Goal: Find specific page/section: Find specific page/section

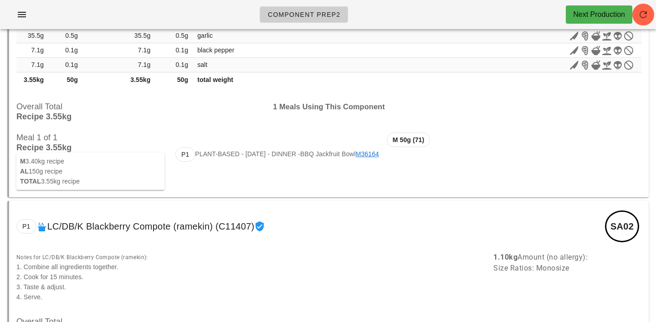
scroll to position [277, 0]
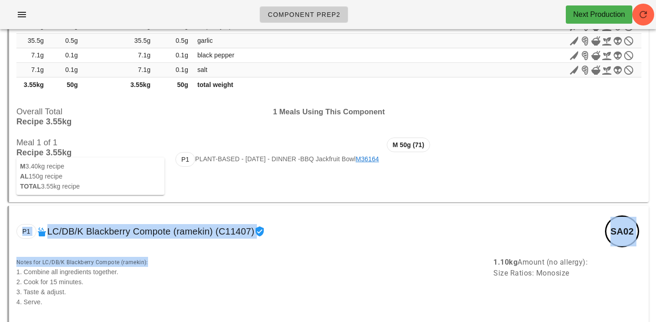
drag, startPoint x: 422, startPoint y: 172, endPoint x: 421, endPoint y: 260, distance: 87.9
click at [418, 193] on div "M 50g (71) P1 Plant-Based - Thursday - dinner - BBQ Jackfruit Bowl M36164" at bounding box center [408, 167] width 477 height 68
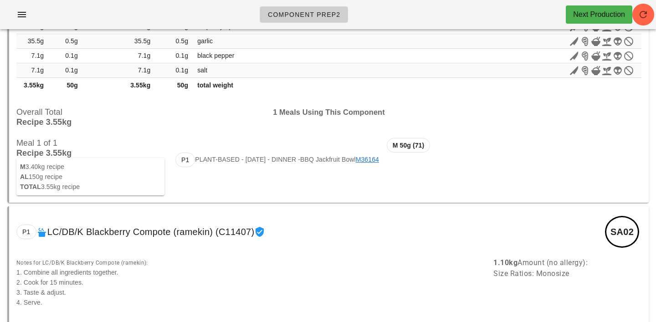
scroll to position [276, 0]
drag, startPoint x: 459, startPoint y: 231, endPoint x: 458, endPoint y: 220, distance: 11.9
click at [458, 220] on div "P1 LC/DB/K Blackberry Compote (ramekin) (C11407) SA02" at bounding box center [329, 232] width 640 height 51
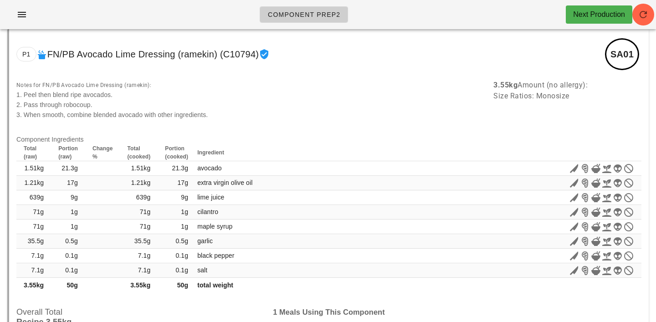
scroll to position [0, 0]
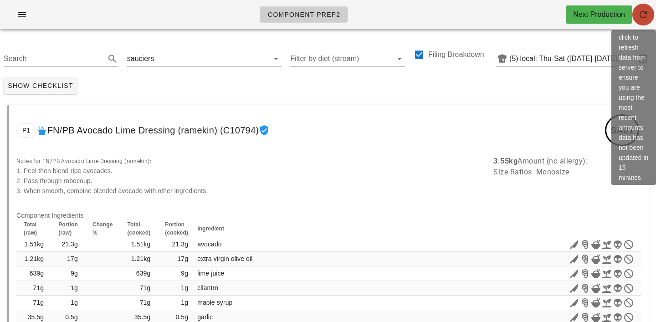
click at [643, 16] on icon "button" at bounding box center [643, 14] width 11 height 11
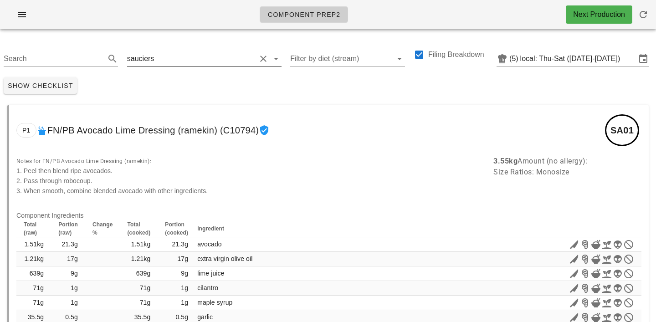
click at [162, 55] on input "text" at bounding box center [206, 58] width 100 height 15
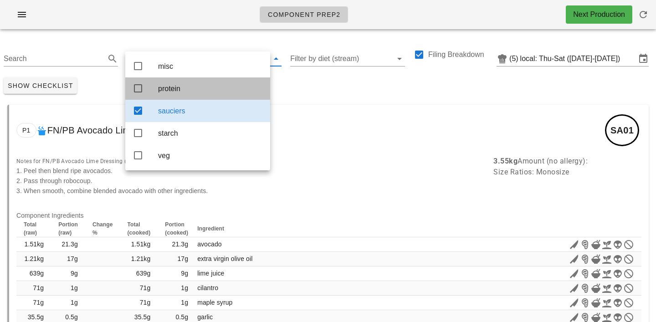
click at [168, 80] on div "protein" at bounding box center [210, 89] width 105 height 20
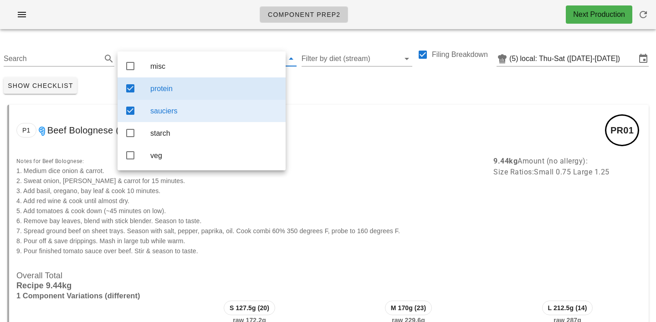
click at [180, 106] on div "sauciers" at bounding box center [214, 111] width 128 height 20
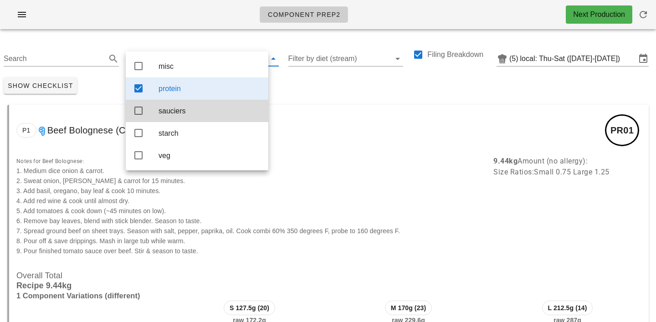
click at [312, 97] on div "Show Checklist" at bounding box center [328, 86] width 656 height 24
